Goal: Task Accomplishment & Management: Use online tool/utility

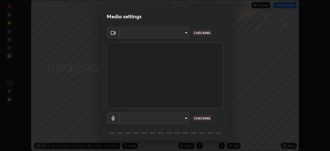
scroll to position [18, 0]
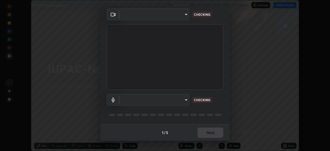
type input "b6af096e43d678f17129564aa7cb6b622be60cc0ec841d7c3dfe70354d629217"
type input "3705b8a483251791021c635b9865e5129130381cda71545e7a859848c8cd69c0"
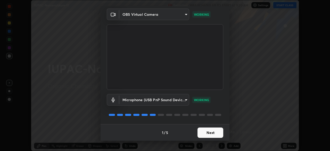
click at [208, 132] on button "Next" at bounding box center [210, 132] width 26 height 10
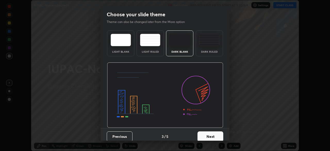
click at [207, 132] on button "Next" at bounding box center [210, 136] width 26 height 10
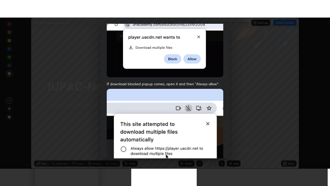
scroll to position [123, 0]
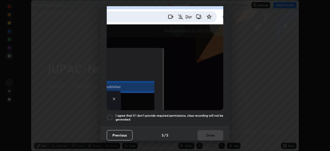
click at [111, 115] on div at bounding box center [110, 117] width 6 height 6
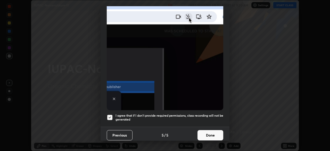
click at [210, 133] on button "Done" at bounding box center [210, 135] width 26 height 10
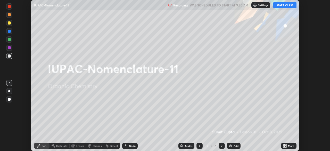
click at [289, 4] on button "START CLASS" at bounding box center [284, 5] width 23 height 6
click at [285, 145] on icon at bounding box center [285, 144] width 1 height 1
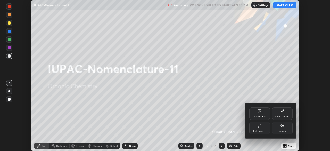
click at [261, 127] on icon at bounding box center [259, 125] width 4 height 4
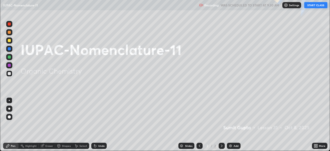
scroll to position [186, 330]
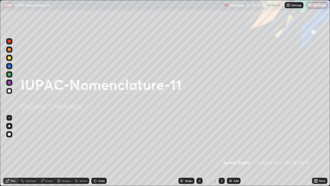
click at [233, 150] on div "Add" at bounding box center [234, 180] width 14 height 6
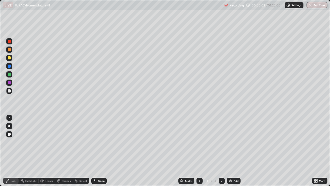
click at [9, 125] on div at bounding box center [9, 126] width 2 height 2
click at [9, 57] on div at bounding box center [9, 57] width 3 height 3
click at [10, 75] on div at bounding box center [9, 74] width 3 height 3
click at [9, 58] on div at bounding box center [9, 57] width 3 height 3
click at [10, 150] on div "Pen" at bounding box center [10, 180] width 15 height 6
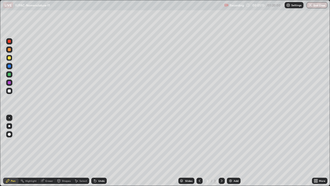
click at [9, 90] on div at bounding box center [9, 90] width 3 height 3
click at [9, 55] on div at bounding box center [9, 58] width 6 height 6
click at [9, 126] on div at bounding box center [9, 126] width 2 height 2
click at [9, 58] on div at bounding box center [9, 57] width 3 height 3
click at [10, 91] on div at bounding box center [9, 90] width 3 height 3
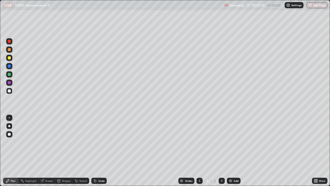
click at [8, 75] on div at bounding box center [9, 74] width 6 height 6
click at [9, 91] on div at bounding box center [9, 90] width 3 height 3
click at [232, 150] on div "Add" at bounding box center [234, 180] width 14 height 6
click at [9, 58] on div at bounding box center [9, 57] width 3 height 3
click at [197, 150] on div at bounding box center [199, 180] width 6 height 6
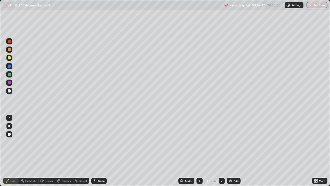
click at [221, 150] on div at bounding box center [221, 180] width 6 height 6
click at [9, 57] on div at bounding box center [9, 57] width 3 height 3
click at [96, 150] on icon at bounding box center [95, 180] width 4 height 4
click at [98, 150] on div "Undo" at bounding box center [101, 180] width 6 height 3
click at [99, 150] on div "Undo" at bounding box center [98, 180] width 15 height 6
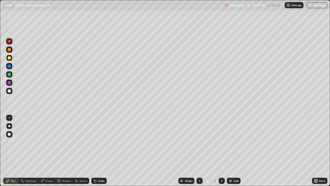
click at [9, 92] on div at bounding box center [9, 91] width 6 height 6
click at [9, 84] on div at bounding box center [9, 82] width 3 height 3
click at [98, 150] on div "Undo" at bounding box center [101, 180] width 6 height 3
click at [99, 150] on div "Undo" at bounding box center [101, 180] width 6 height 3
click at [98, 150] on div "Undo" at bounding box center [101, 180] width 6 height 3
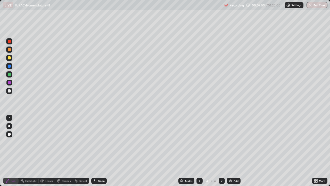
click at [99, 150] on div "Undo" at bounding box center [101, 180] width 6 height 3
click at [99, 150] on div "Undo" at bounding box center [98, 180] width 15 height 6
click at [10, 73] on div at bounding box center [9, 74] width 3 height 3
click at [99, 150] on div "Undo" at bounding box center [101, 180] width 6 height 3
click at [98, 150] on div "Undo" at bounding box center [98, 180] width 15 height 6
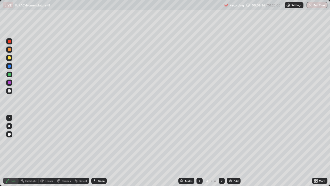
click at [94, 150] on icon at bounding box center [95, 181] width 2 height 2
click at [8, 90] on div at bounding box center [9, 90] width 3 height 3
click at [9, 76] on div at bounding box center [9, 74] width 6 height 6
click at [10, 81] on div at bounding box center [9, 82] width 3 height 3
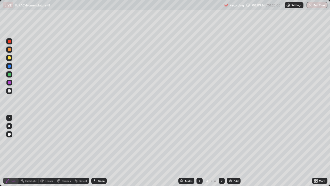
click at [9, 94] on div at bounding box center [9, 91] width 6 height 6
click at [9, 58] on div at bounding box center [9, 57] width 3 height 3
click at [230, 150] on div "Add" at bounding box center [234, 180] width 14 height 6
click at [10, 90] on div at bounding box center [9, 90] width 3 height 3
click at [10, 58] on div at bounding box center [9, 57] width 3 height 3
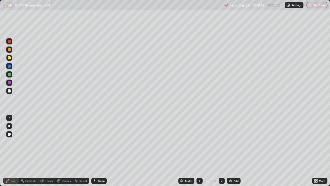
click at [9, 82] on div at bounding box center [9, 82] width 3 height 3
click at [8, 73] on div at bounding box center [9, 74] width 3 height 3
click at [9, 66] on div at bounding box center [9, 65] width 3 height 3
click at [10, 91] on div at bounding box center [9, 90] width 3 height 3
click at [10, 57] on div at bounding box center [9, 57] width 3 height 3
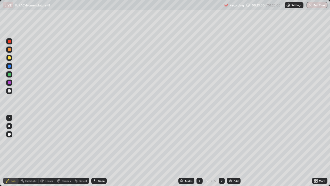
click at [10, 91] on div at bounding box center [9, 90] width 3 height 3
click at [9, 57] on div at bounding box center [9, 57] width 3 height 3
click at [10, 92] on div at bounding box center [9, 90] width 3 height 3
click at [99, 150] on div "Undo" at bounding box center [98, 180] width 15 height 6
click at [99, 150] on div "Undo" at bounding box center [101, 180] width 6 height 3
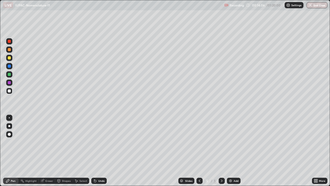
click at [98, 150] on div "Undo" at bounding box center [98, 180] width 15 height 6
click at [9, 73] on div at bounding box center [9, 74] width 3 height 3
click at [8, 65] on div at bounding box center [9, 65] width 3 height 3
click at [10, 60] on div at bounding box center [9, 58] width 6 height 6
click at [9, 66] on div at bounding box center [9, 65] width 3 height 3
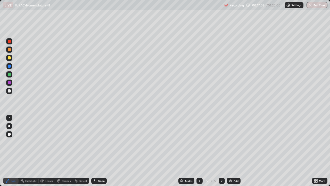
click at [232, 150] on div "Add" at bounding box center [234, 180] width 14 height 6
click at [10, 58] on div at bounding box center [9, 57] width 3 height 3
click at [10, 82] on div at bounding box center [9, 82] width 3 height 3
click at [98, 150] on div "Undo" at bounding box center [101, 180] width 6 height 3
click at [10, 56] on div at bounding box center [9, 57] width 3 height 3
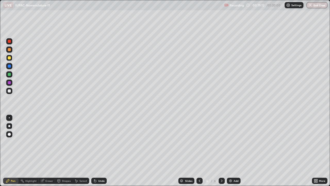
click at [7, 90] on div at bounding box center [9, 91] width 6 height 6
click at [8, 57] on div at bounding box center [9, 58] width 6 height 6
click at [234, 150] on div "Add" at bounding box center [235, 180] width 5 height 3
click at [199, 150] on div at bounding box center [199, 180] width 6 height 10
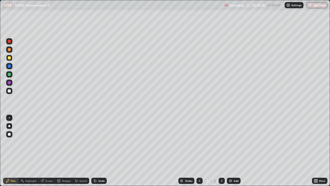
click at [200, 150] on div at bounding box center [199, 180] width 6 height 6
click at [79, 150] on div "Select" at bounding box center [81, 180] width 16 height 6
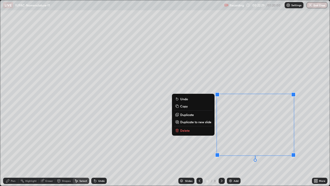
click at [185, 128] on p "Delete" at bounding box center [185, 130] width 10 height 4
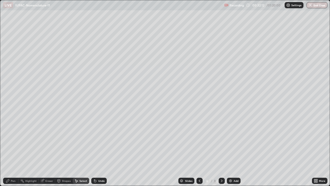
click at [232, 150] on div "Add" at bounding box center [234, 180] width 14 height 6
click at [7, 150] on icon at bounding box center [7, 180] width 3 height 3
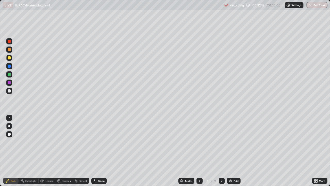
click at [9, 49] on div at bounding box center [9, 49] width 3 height 3
click at [8, 56] on div at bounding box center [9, 57] width 3 height 3
click at [234, 150] on div "Slides 7 / 9 Add" at bounding box center [209, 180] width 205 height 10
click at [10, 65] on div at bounding box center [9, 65] width 3 height 3
click at [11, 91] on div at bounding box center [9, 90] width 3 height 3
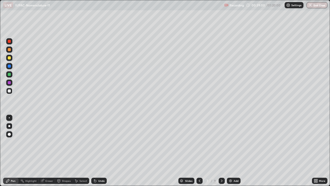
click at [79, 150] on div "Select" at bounding box center [81, 180] width 16 height 6
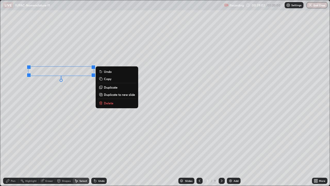
click at [108, 104] on p "Delete" at bounding box center [109, 103] width 10 height 4
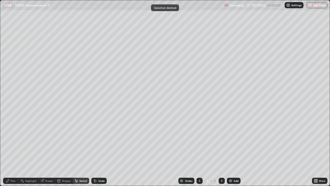
click at [12, 150] on div "Pen" at bounding box center [10, 180] width 15 height 6
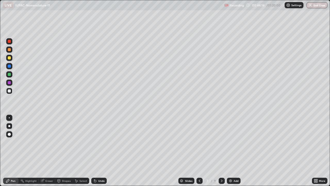
click at [231, 150] on div "Add" at bounding box center [234, 180] width 14 height 6
click at [9, 57] on div at bounding box center [9, 57] width 3 height 3
click at [12, 91] on div at bounding box center [9, 91] width 6 height 6
click at [232, 150] on div "Add" at bounding box center [234, 180] width 14 height 6
click at [12, 59] on div at bounding box center [9, 58] width 8 height 8
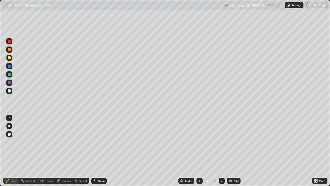
click at [9, 83] on div at bounding box center [9, 82] width 3 height 3
click at [232, 150] on div "Add" at bounding box center [234, 180] width 14 height 6
click at [8, 60] on div at bounding box center [9, 58] width 6 height 6
click at [10, 93] on div at bounding box center [9, 91] width 6 height 6
click at [9, 80] on div at bounding box center [9, 82] width 6 height 6
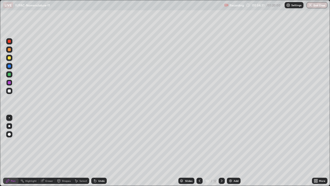
click at [233, 150] on div "Add" at bounding box center [235, 180] width 5 height 3
click at [222, 150] on div at bounding box center [221, 180] width 6 height 6
click at [220, 150] on div at bounding box center [221, 180] width 6 height 6
click at [199, 150] on icon at bounding box center [199, 180] width 4 height 4
click at [197, 150] on icon at bounding box center [199, 180] width 4 height 4
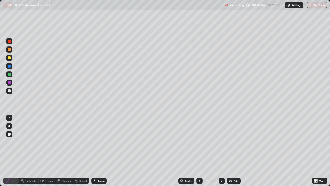
click at [198, 150] on icon at bounding box center [199, 180] width 4 height 4
click at [197, 150] on div at bounding box center [199, 180] width 6 height 6
click at [199, 150] on icon at bounding box center [199, 180] width 4 height 4
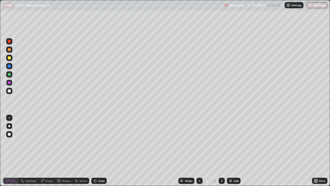
click at [10, 57] on div at bounding box center [9, 57] width 3 height 3
click at [200, 150] on icon at bounding box center [199, 180] width 4 height 4
click at [221, 150] on icon at bounding box center [222, 180] width 4 height 4
click at [199, 150] on icon at bounding box center [199, 180] width 4 height 4
click at [221, 150] on icon at bounding box center [222, 180] width 4 height 4
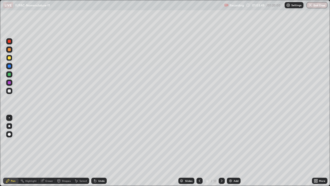
click at [9, 83] on div at bounding box center [9, 82] width 3 height 3
click at [199, 150] on icon at bounding box center [199, 180] width 4 height 4
click at [200, 150] on icon at bounding box center [199, 180] width 4 height 4
click at [220, 150] on icon at bounding box center [222, 180] width 4 height 4
click at [221, 150] on icon at bounding box center [222, 180] width 2 height 3
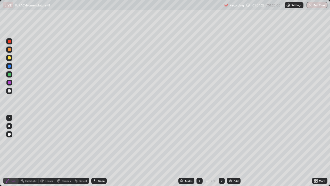
click at [8, 74] on div at bounding box center [9, 74] width 3 height 3
click at [9, 90] on div at bounding box center [9, 90] width 3 height 3
click at [12, 74] on div at bounding box center [9, 74] width 6 height 6
click at [7, 57] on div at bounding box center [9, 58] width 6 height 6
click at [96, 150] on div "Undo" at bounding box center [98, 180] width 15 height 6
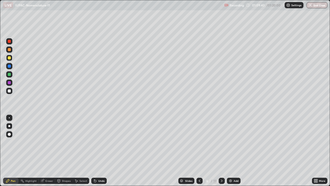
click at [42, 150] on icon at bounding box center [41, 180] width 3 height 3
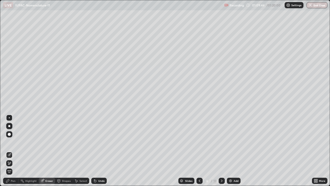
click at [10, 150] on div "Pen" at bounding box center [10, 180] width 15 height 6
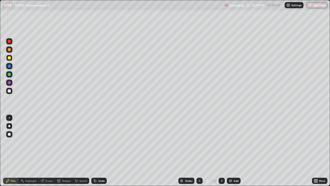
click at [8, 57] on div at bounding box center [9, 57] width 3 height 3
click at [11, 91] on div at bounding box center [9, 90] width 3 height 3
click at [9, 58] on div at bounding box center [9, 57] width 3 height 3
click at [64, 150] on div "Shapes" at bounding box center [64, 180] width 18 height 6
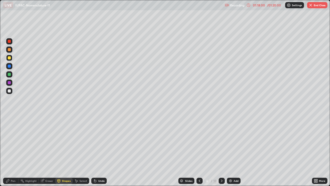
click at [316, 3] on button "End Class" at bounding box center [317, 5] width 20 height 6
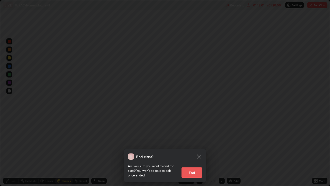
click at [190, 150] on button "End" at bounding box center [191, 172] width 21 height 10
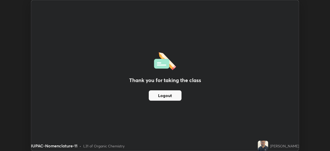
scroll to position [25615, 25436]
